Goal: Task Accomplishment & Management: Complete application form

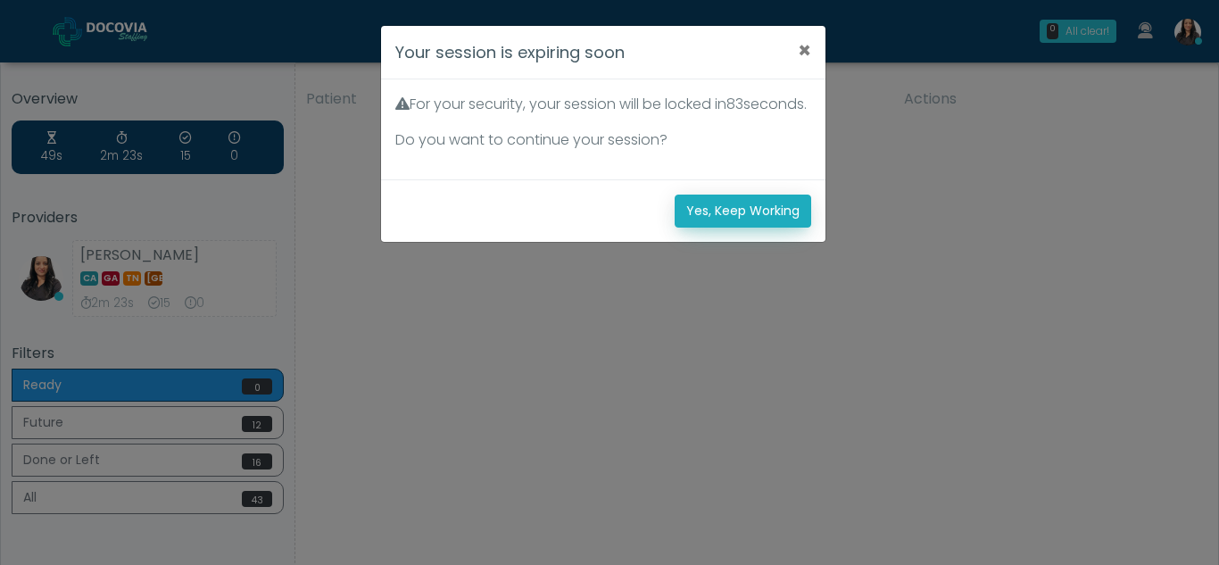
click at [771, 227] on button "Yes, Keep Working" at bounding box center [742, 210] width 136 height 33
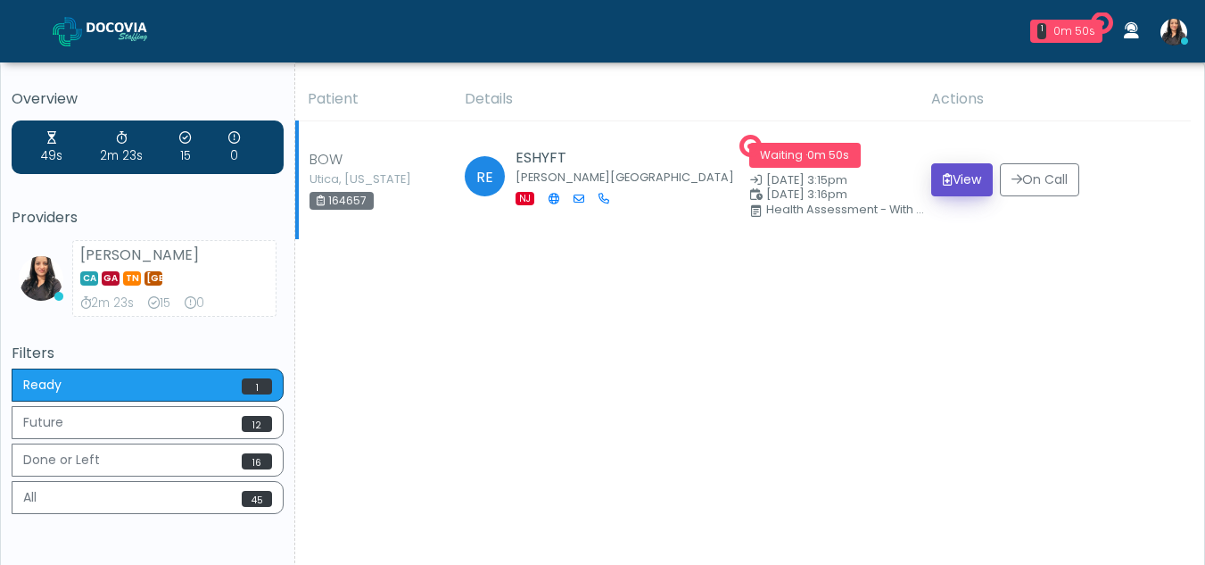
click at [955, 174] on button "View" at bounding box center [962, 179] width 62 height 33
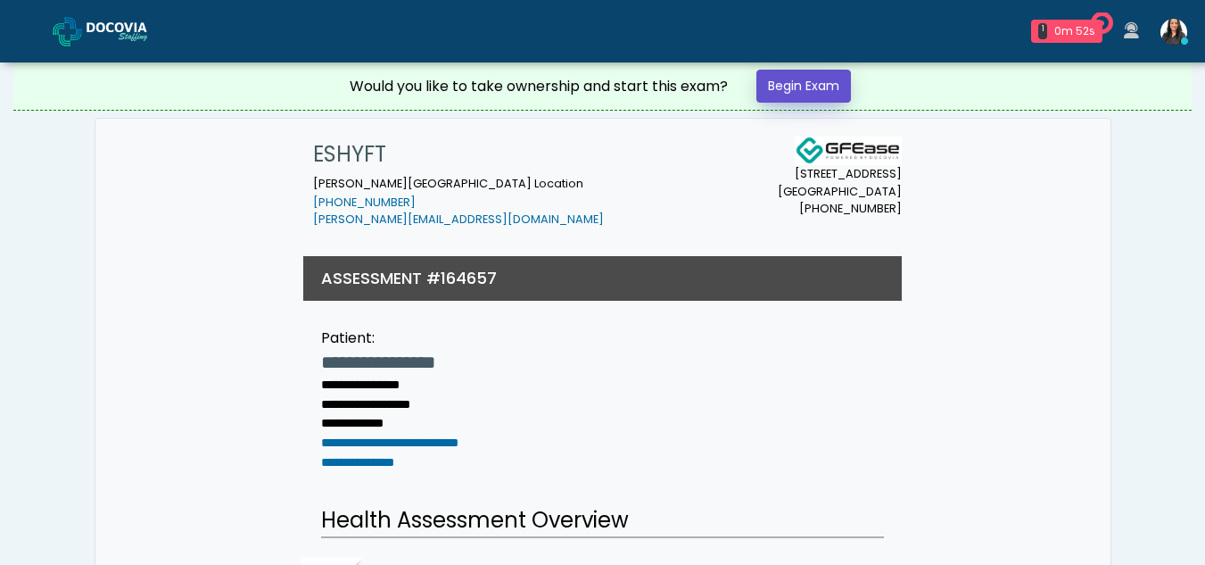
click at [790, 82] on link "Begin Exam" at bounding box center [804, 86] width 95 height 33
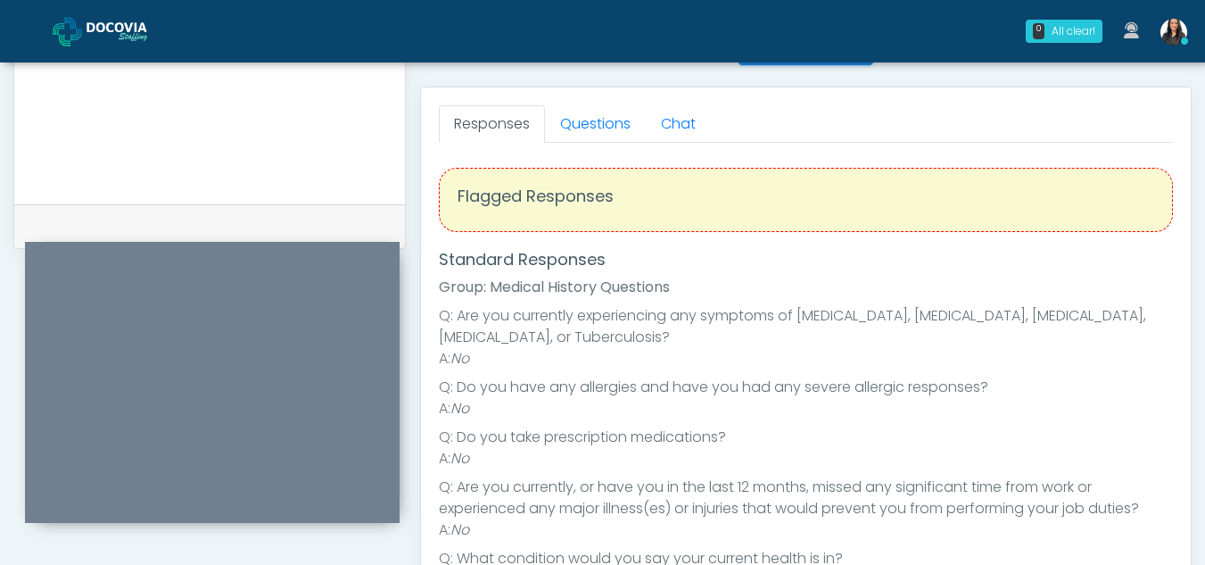
scroll to position [699, 0]
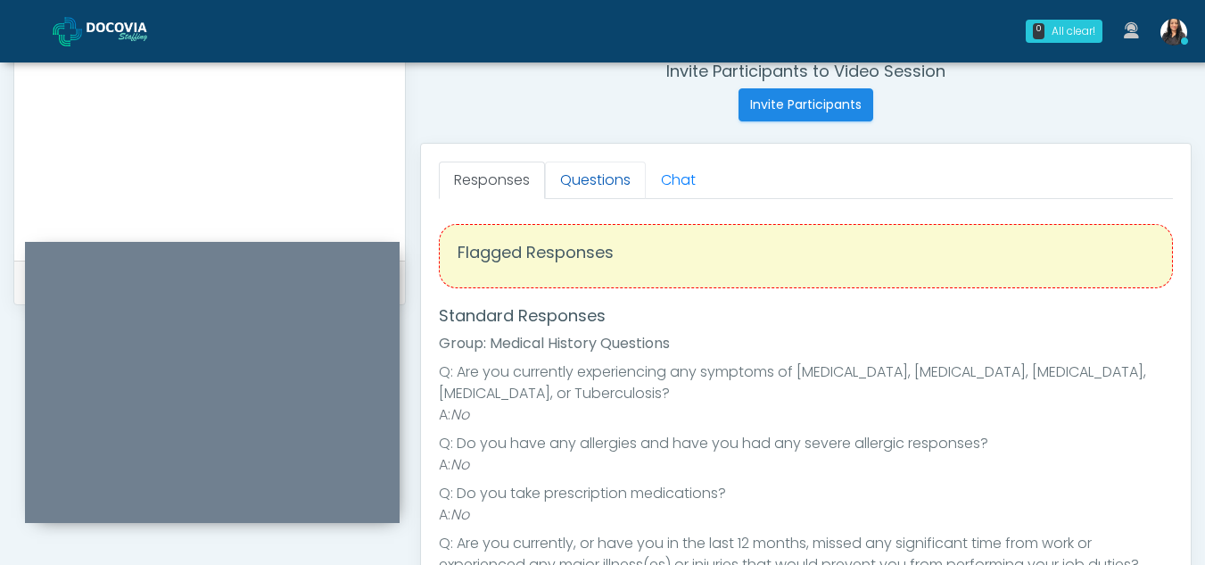
click at [606, 167] on link "Questions" at bounding box center [595, 179] width 101 height 37
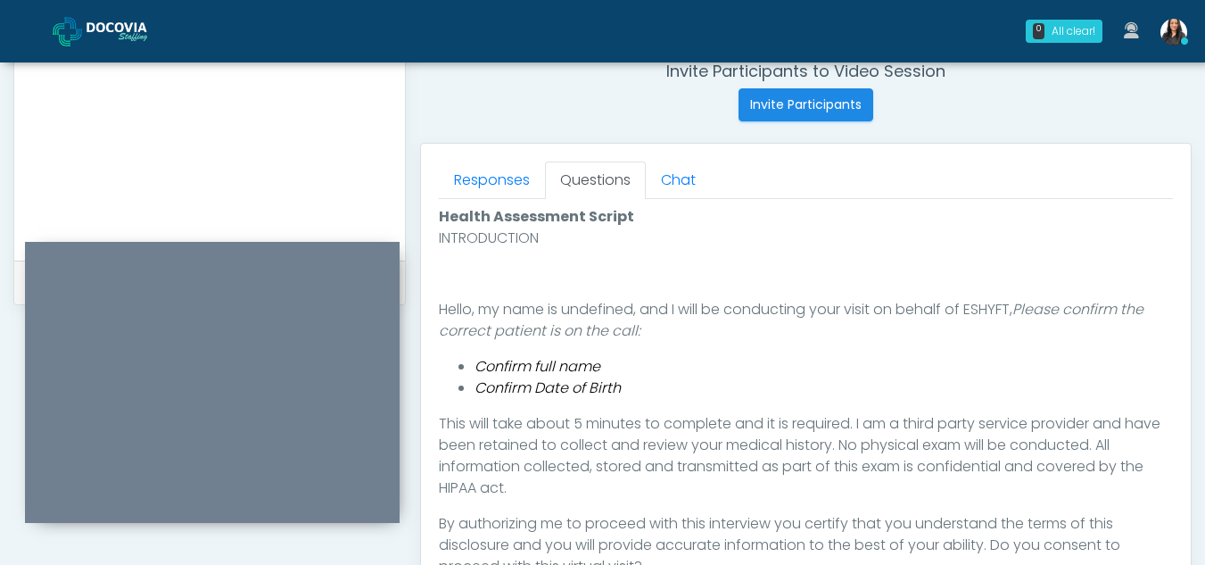
scroll to position [1026, 0]
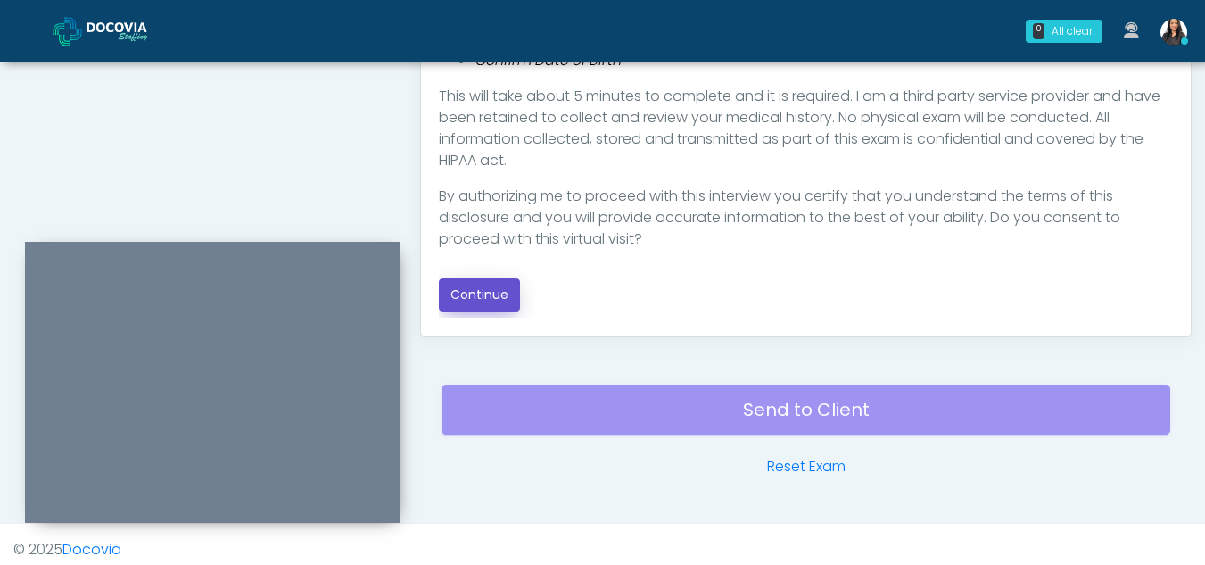
click at [491, 295] on button "Continue" at bounding box center [479, 294] width 81 height 33
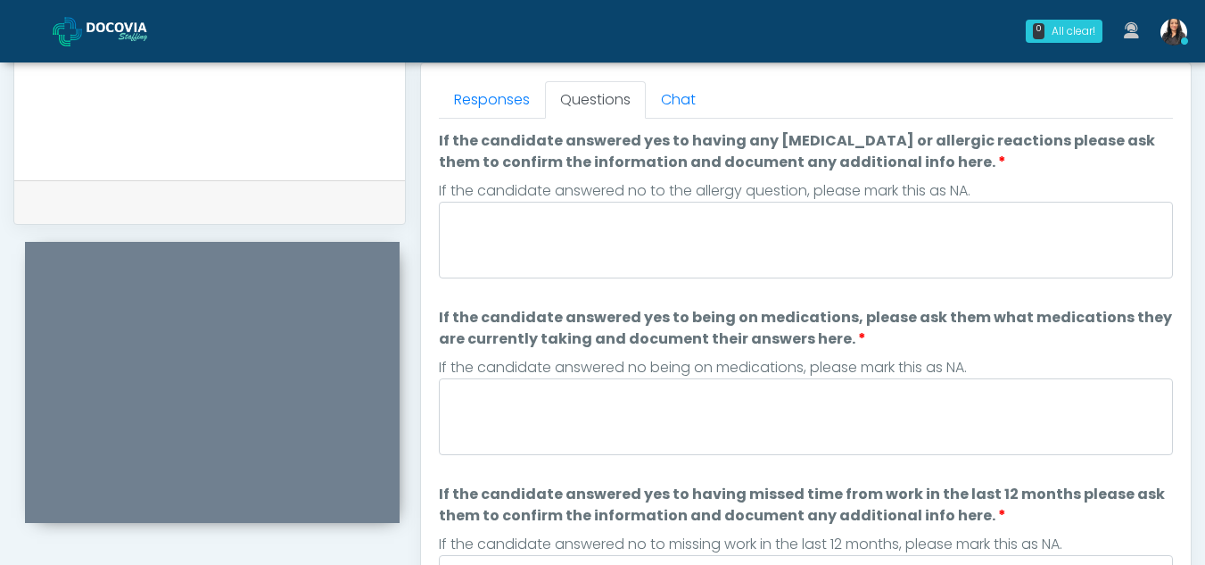
scroll to position [752, 0]
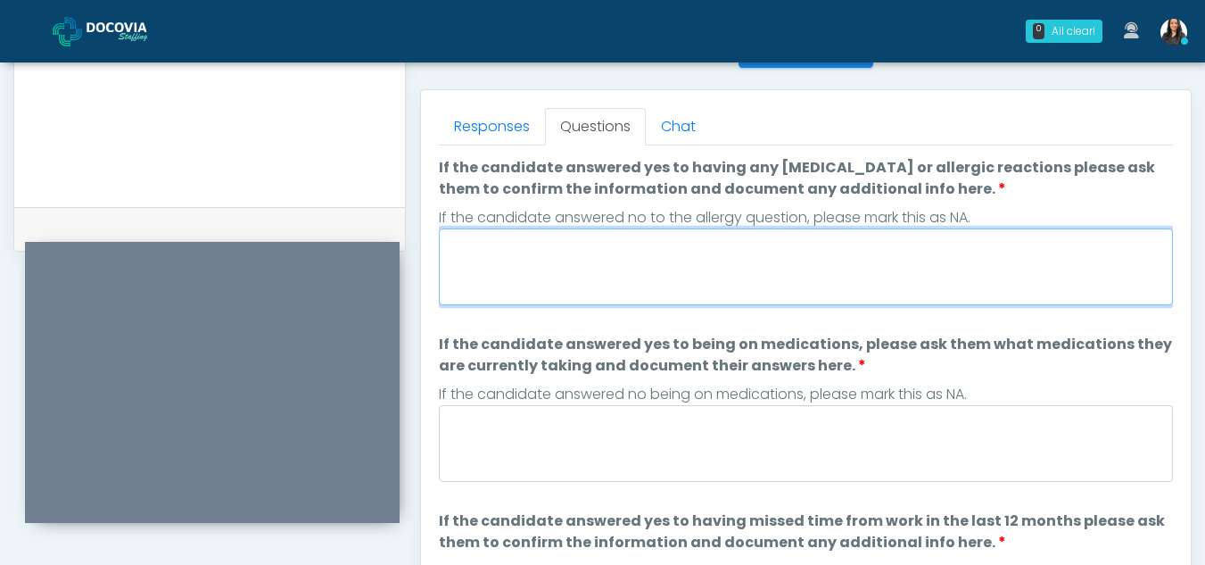
click at [633, 271] on textarea "If the candidate answered yes to having any allergies or allergic reactions ple…" at bounding box center [806, 266] width 734 height 77
type textarea "**"
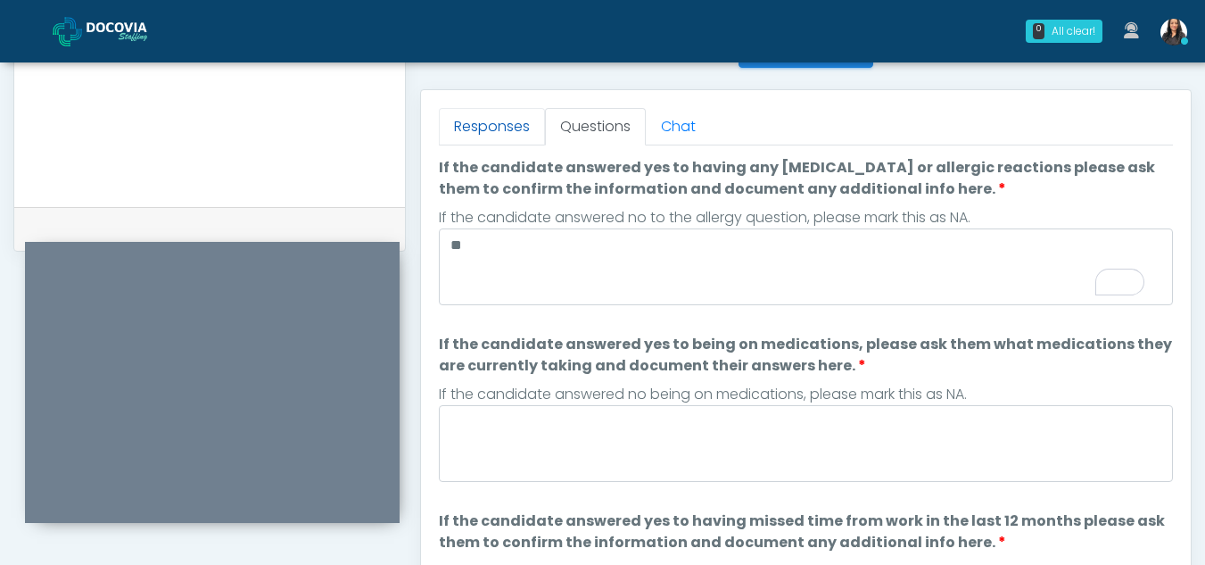
click at [501, 112] on link "Responses" at bounding box center [492, 126] width 106 height 37
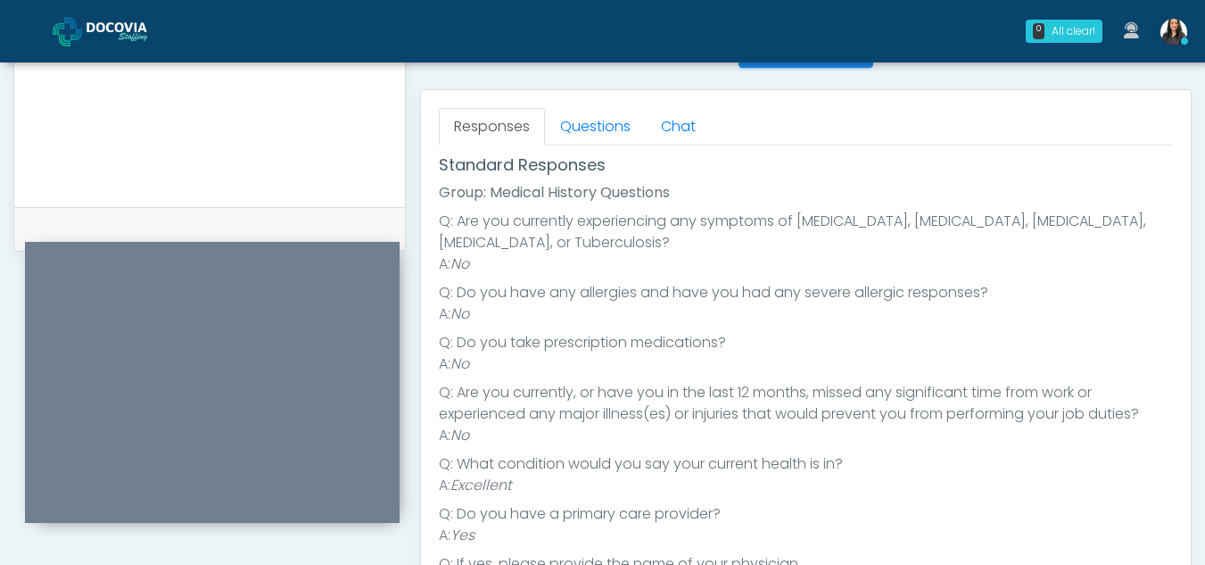
scroll to position [0, 0]
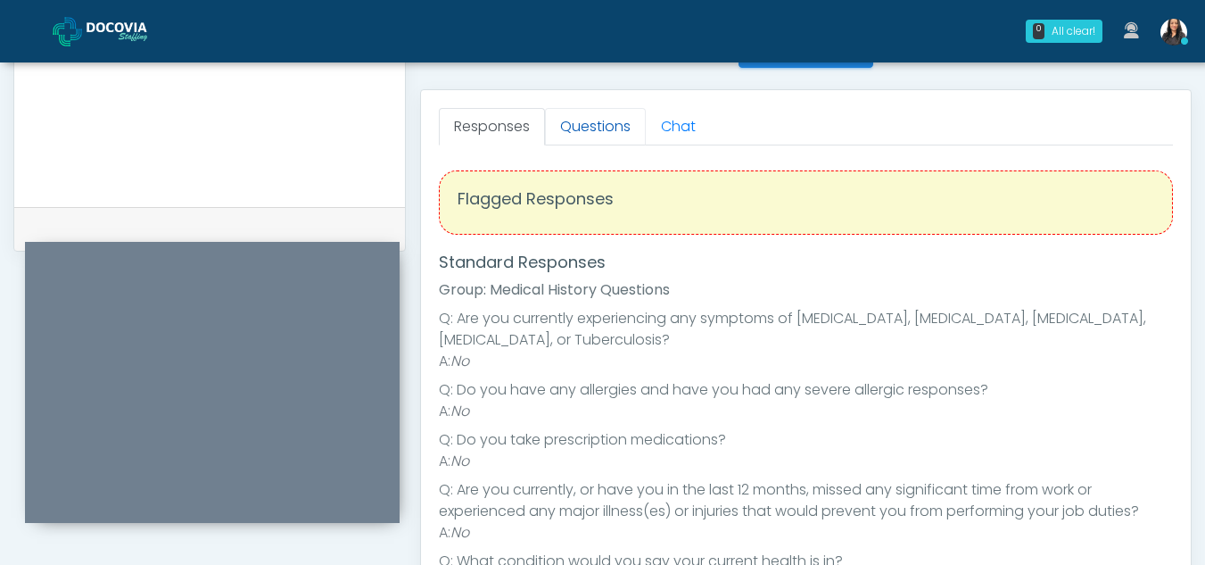
click at [587, 119] on link "Questions" at bounding box center [595, 126] width 101 height 37
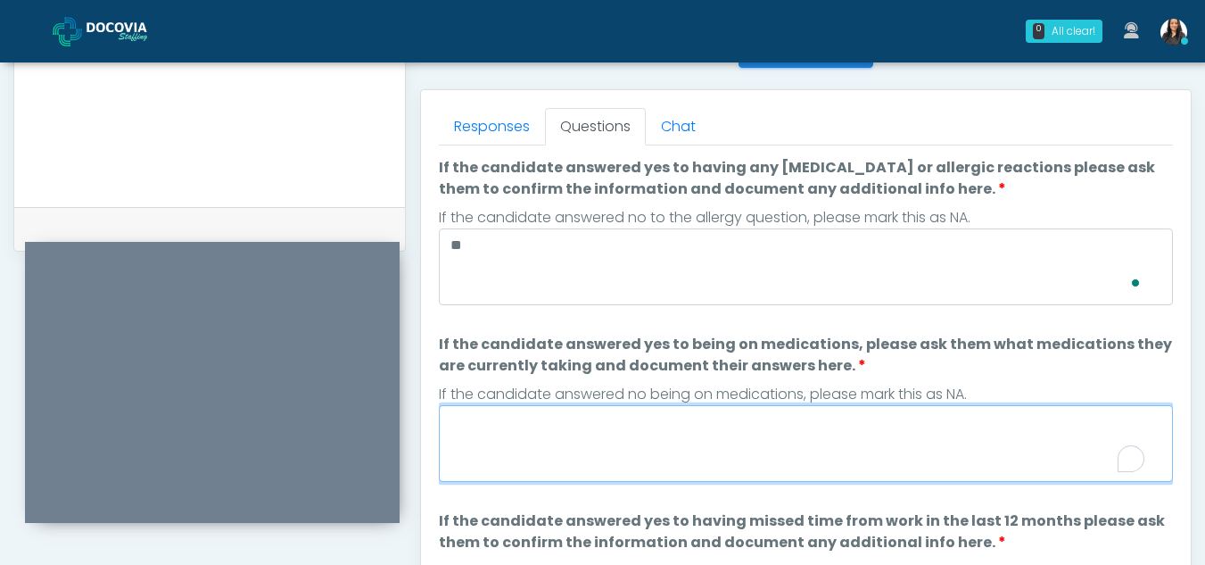
click at [505, 447] on textarea "If the candidate answered yes to being on medications, please ask them what med…" at bounding box center [806, 443] width 734 height 77
